Goal: Obtain resource: Download file/media

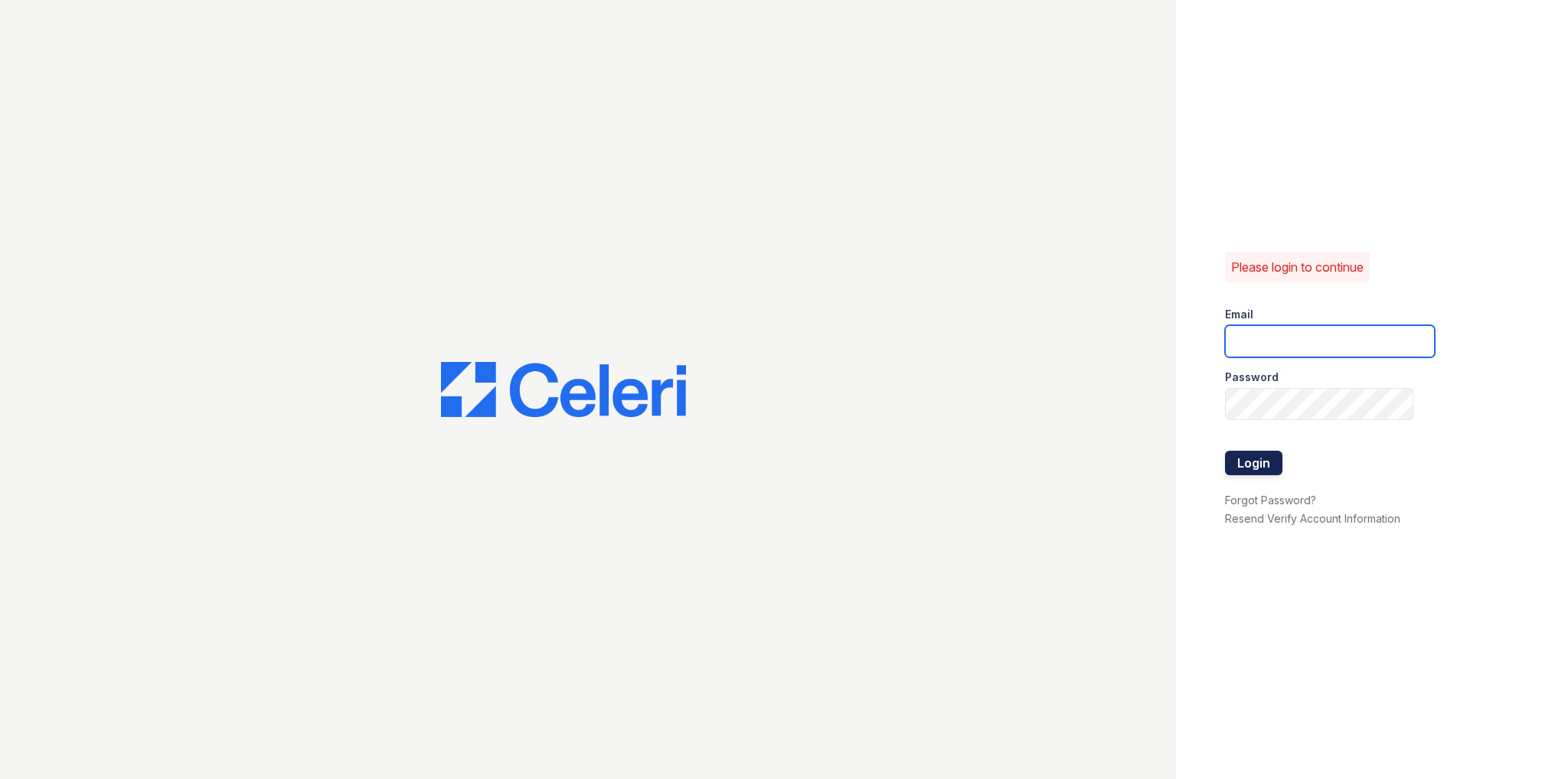
type input "chris.clark@corcoran.com"
click at [1250, 472] on button "Login" at bounding box center [1254, 463] width 58 height 24
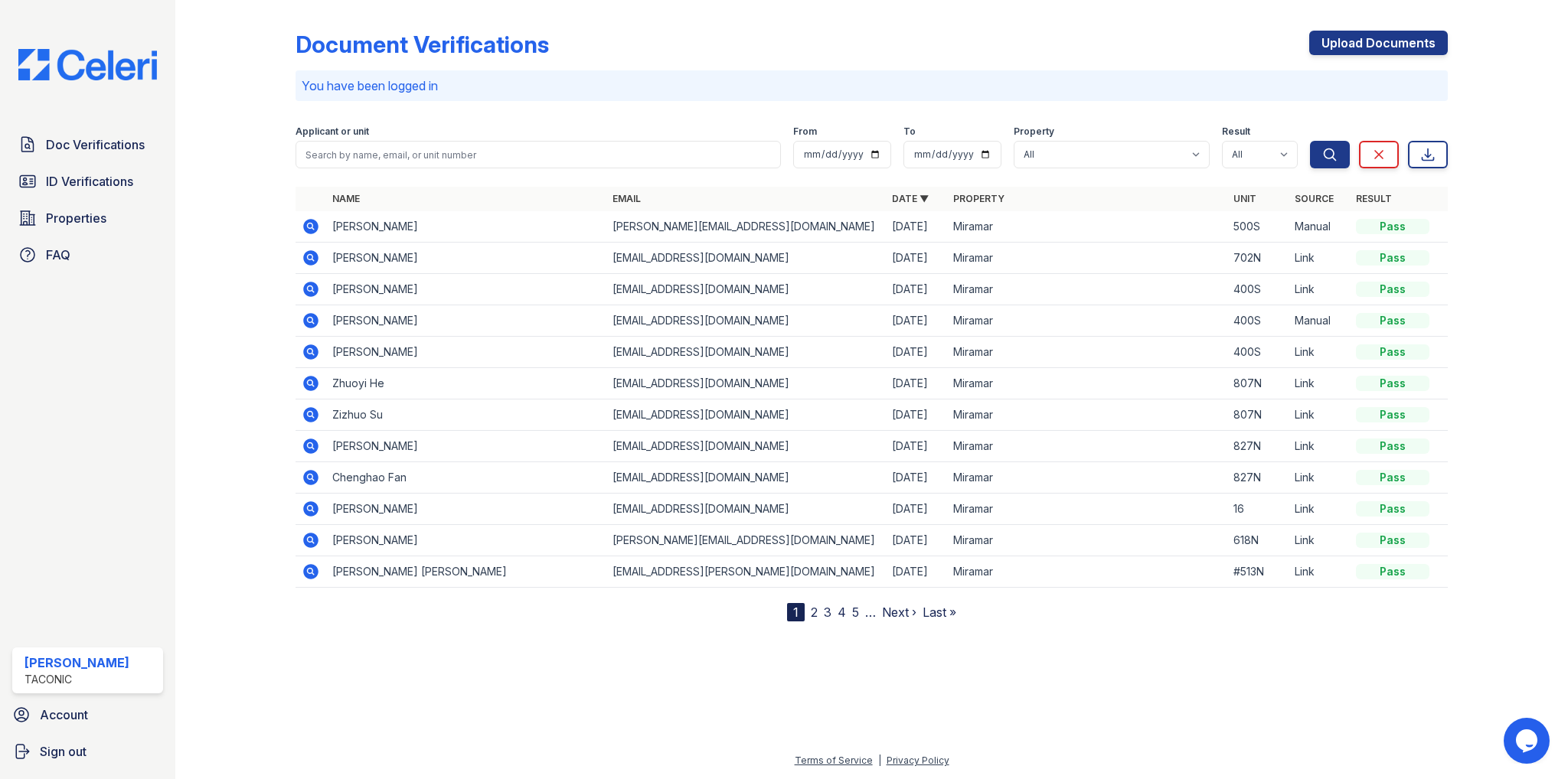
click at [310, 287] on icon at bounding box center [311, 289] width 4 height 4
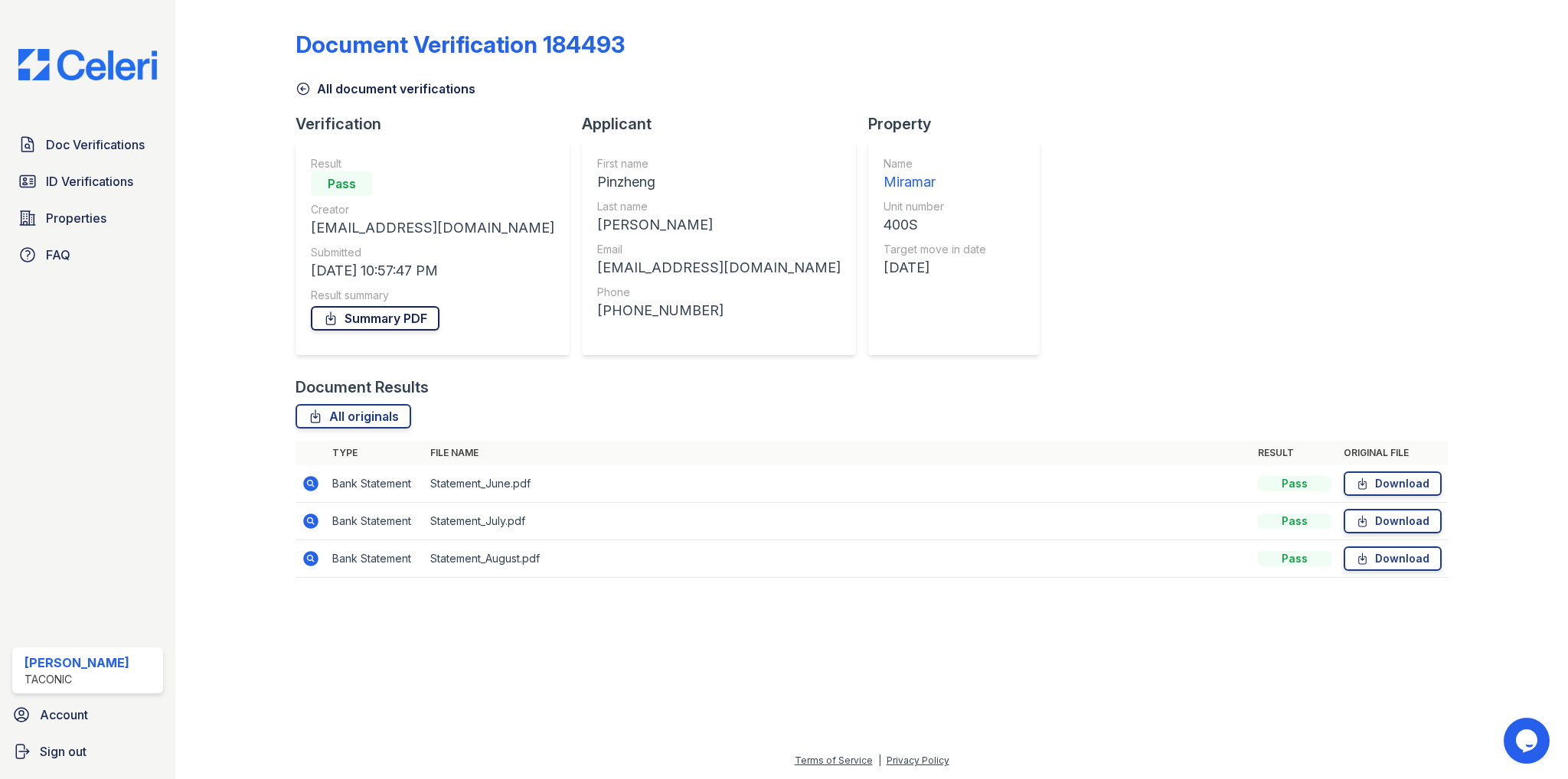
click at [395, 319] on link "Summary PDF" at bounding box center [375, 317] width 129 height 24
click at [1170, 188] on div "Document Verification 184493 All document verifications Verification Result Pas…" at bounding box center [871, 299] width 1151 height 588
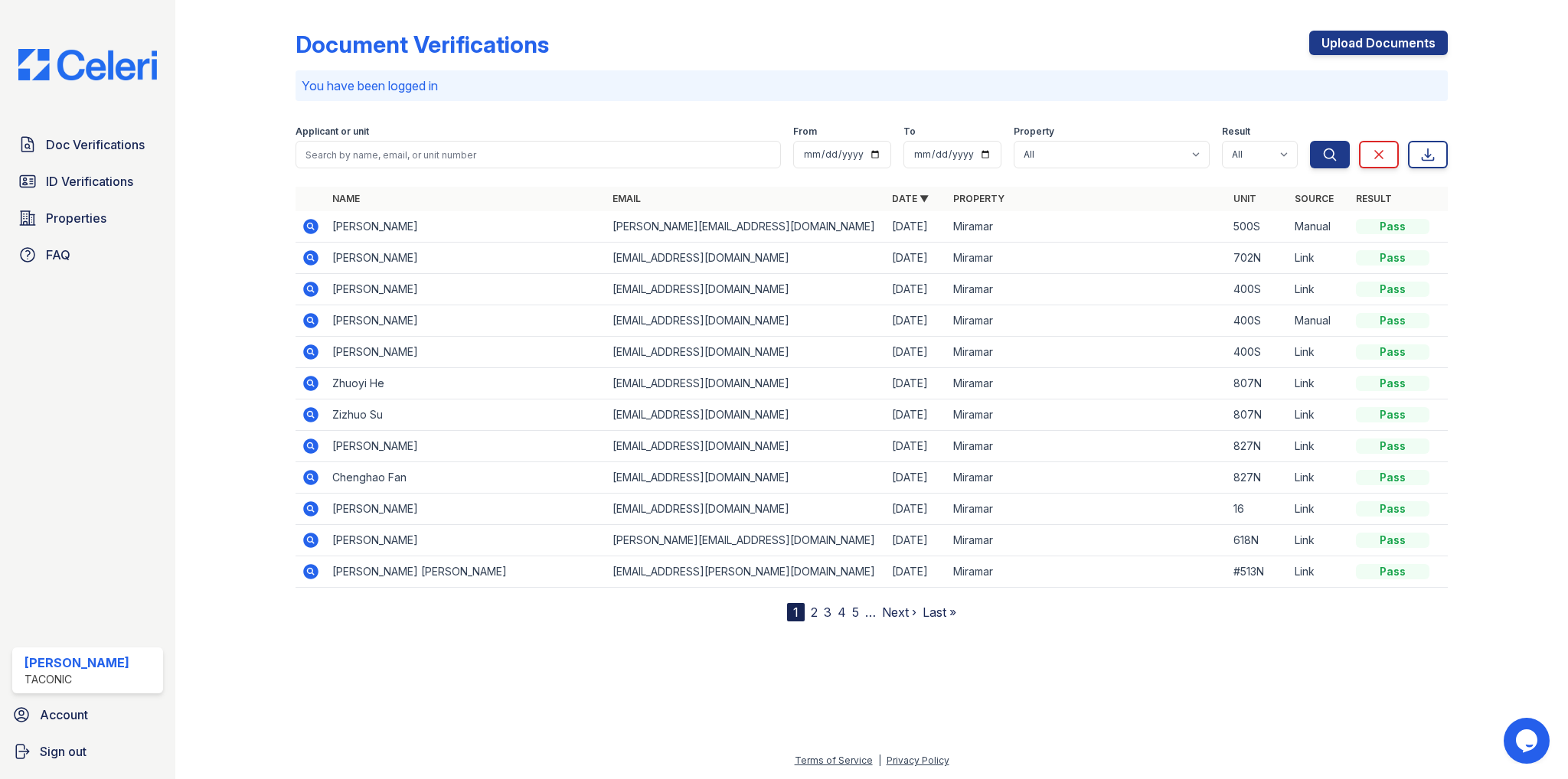
click at [315, 350] on icon at bounding box center [312, 352] width 15 height 15
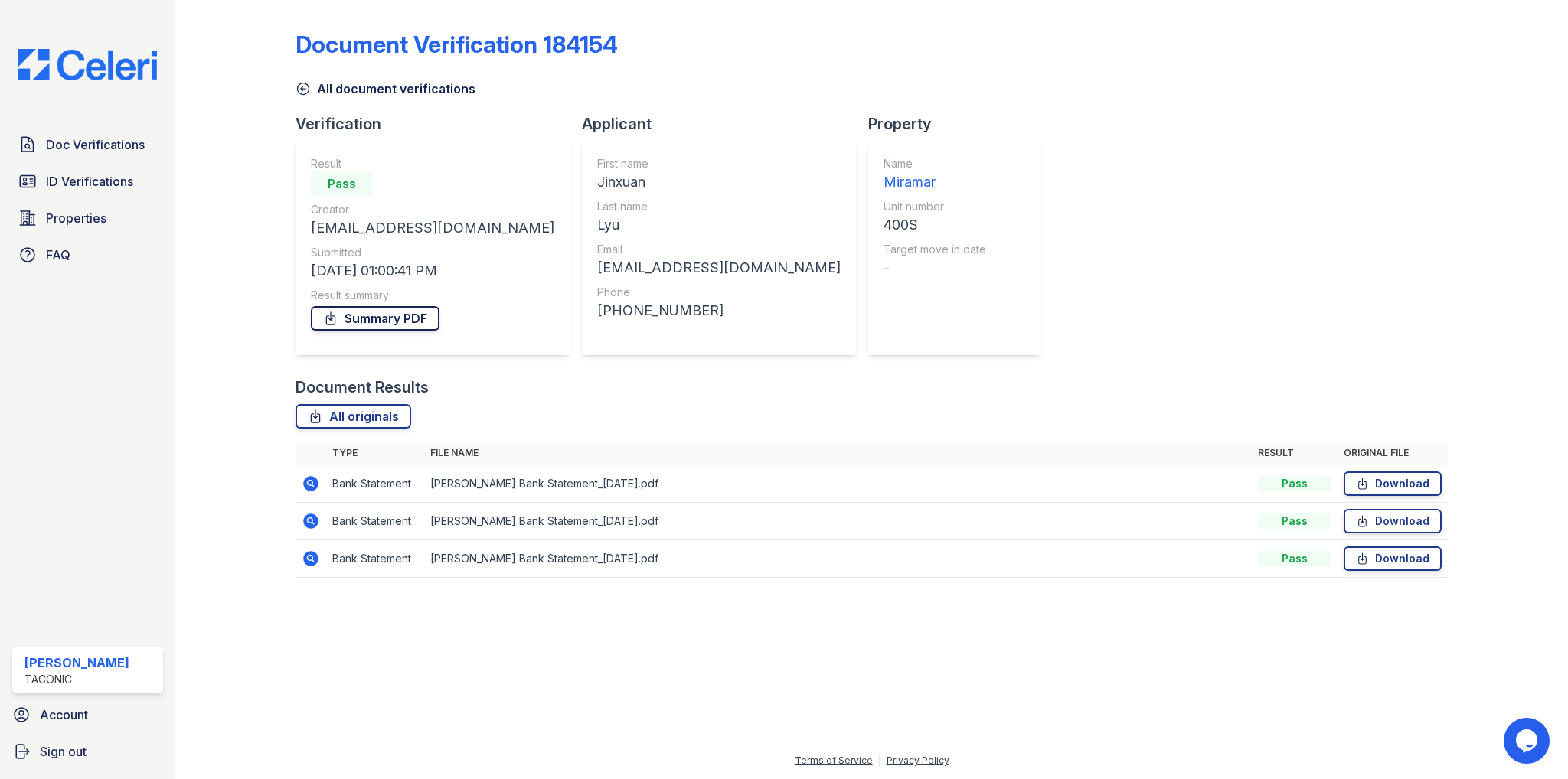
click at [399, 314] on link "Summary PDF" at bounding box center [375, 317] width 129 height 24
click at [1216, 148] on div "Document Verification 184154 All document verifications Verification Result Pas…" at bounding box center [871, 299] width 1151 height 588
